Goal: Find specific page/section: Find specific page/section

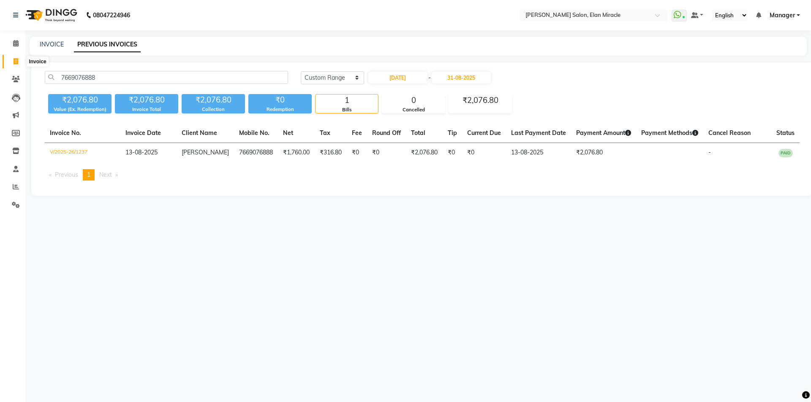
select select "range"
click at [17, 187] on icon at bounding box center [16, 187] width 6 height 6
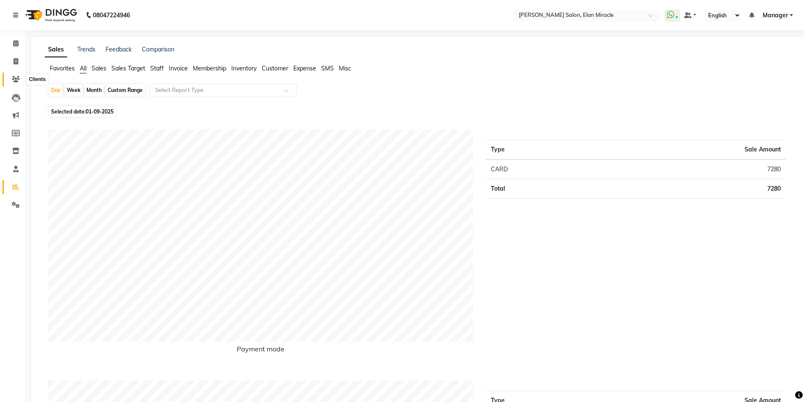
click at [13, 79] on icon at bounding box center [16, 79] width 8 height 6
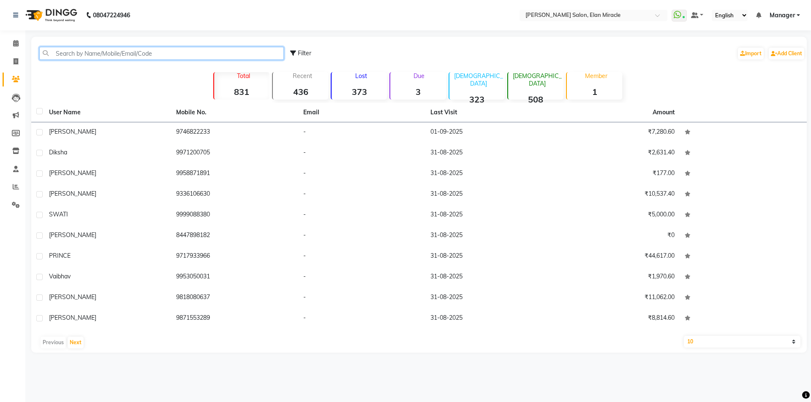
click at [213, 54] on input "text" at bounding box center [161, 53] width 244 height 13
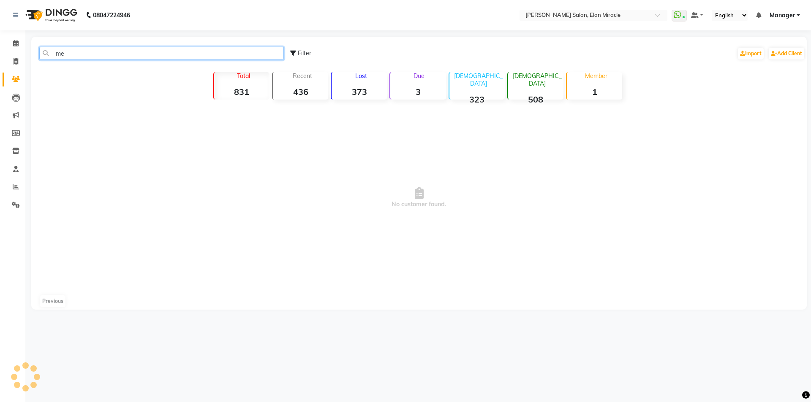
type input "m"
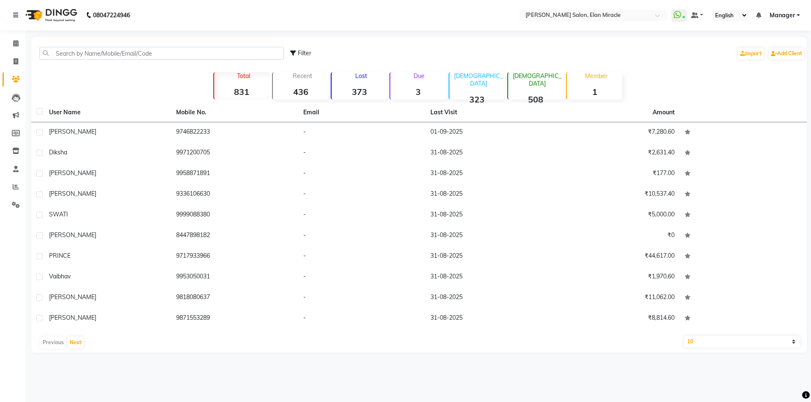
click at [302, 57] on span "Filter" at bounding box center [305, 53] width 14 height 8
select select "1000000"
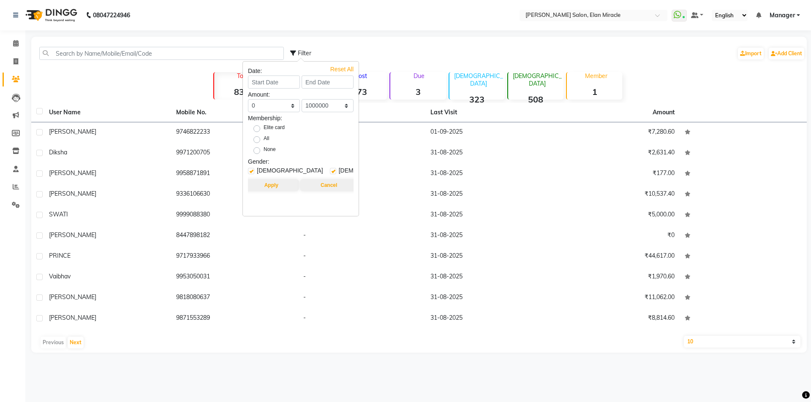
click at [446, 36] on div "08047224946 Select Location × [PERSON_NAME] Salon, Elan Miracle WhatsApp Status…" at bounding box center [405, 201] width 811 height 402
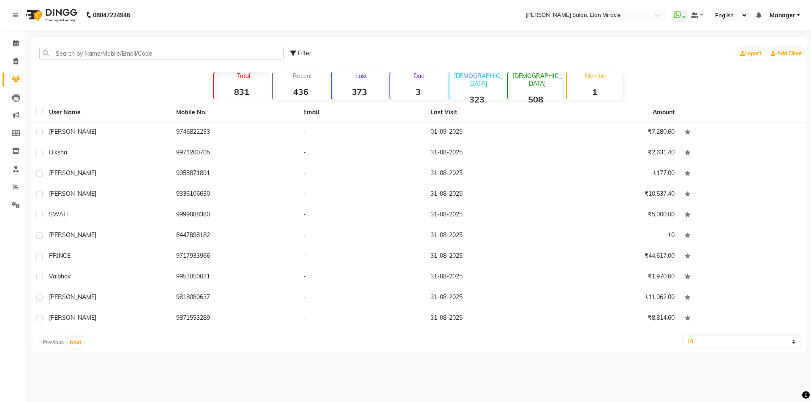
click at [602, 79] on p "Member" at bounding box center [596, 76] width 52 height 8
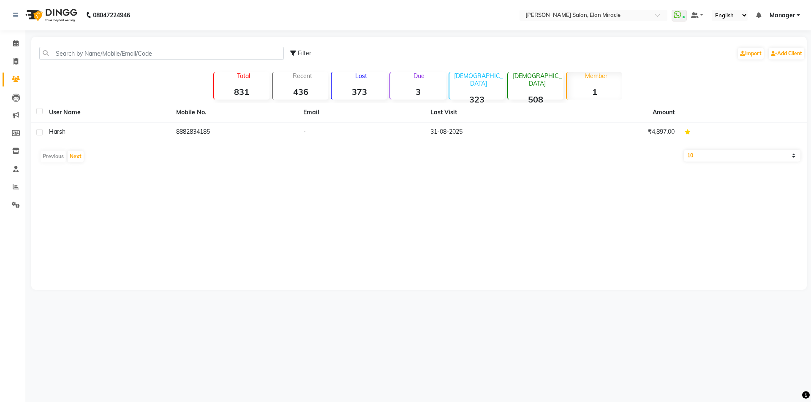
click at [535, 76] on p "[DEMOGRAPHIC_DATA]" at bounding box center [537, 79] width 52 height 15
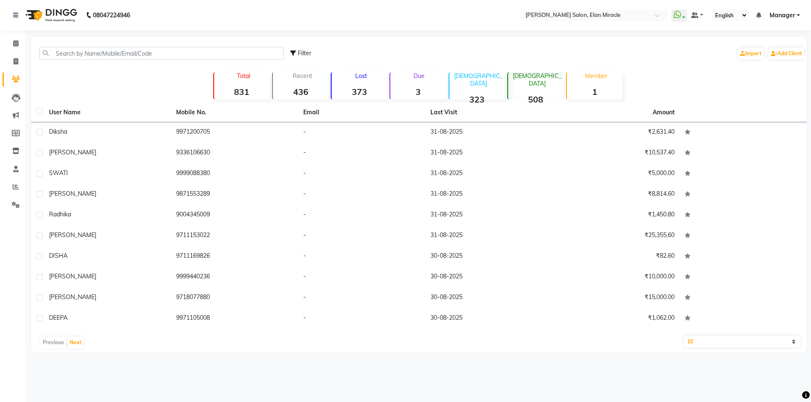
click at [479, 78] on p "[DEMOGRAPHIC_DATA]" at bounding box center [479, 79] width 52 height 15
click at [528, 79] on p "[DEMOGRAPHIC_DATA]" at bounding box center [537, 79] width 52 height 15
click at [423, 76] on p "Due" at bounding box center [419, 76] width 54 height 8
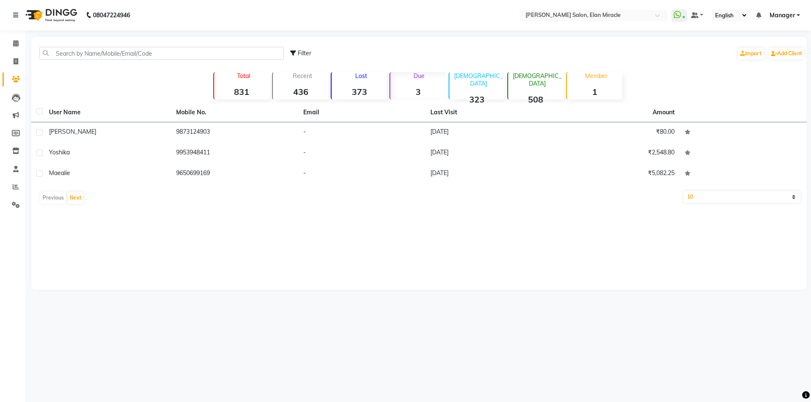
click at [361, 77] on p "Lost" at bounding box center [361, 76] width 52 height 8
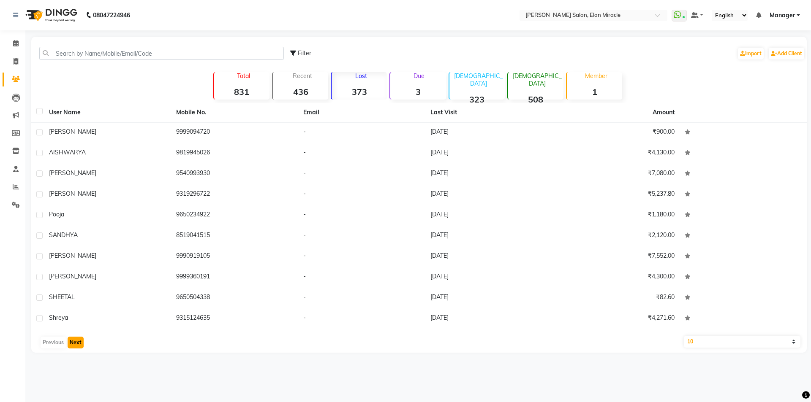
click at [75, 345] on button "Next" at bounding box center [76, 343] width 16 height 12
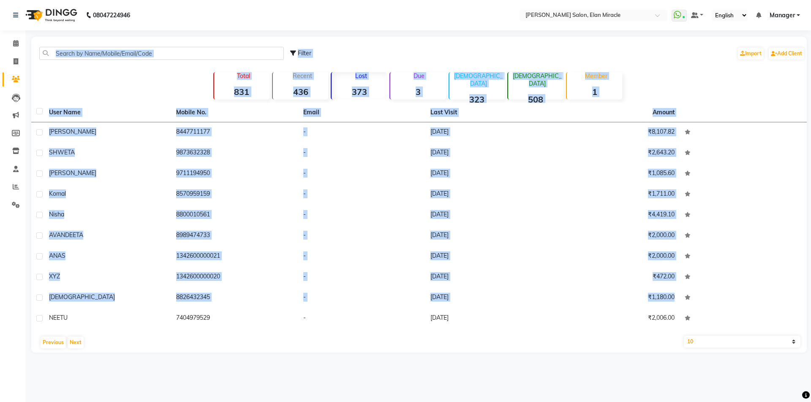
click at [0, 336] on app-home "08047224946 Select Location × [PERSON_NAME] Salon, Elan Miracle WhatsApp Status…" at bounding box center [405, 183] width 811 height 366
drag, startPoint x: 0, startPoint y: 345, endPoint x: 109, endPoint y: 419, distance: 131.7
click at [109, 402] on html "08047224946 Select Location × [PERSON_NAME] Salon, Elan Miracle WhatsApp Status…" at bounding box center [405, 201] width 811 height 402
